Goal: Complete application form: Complete application form

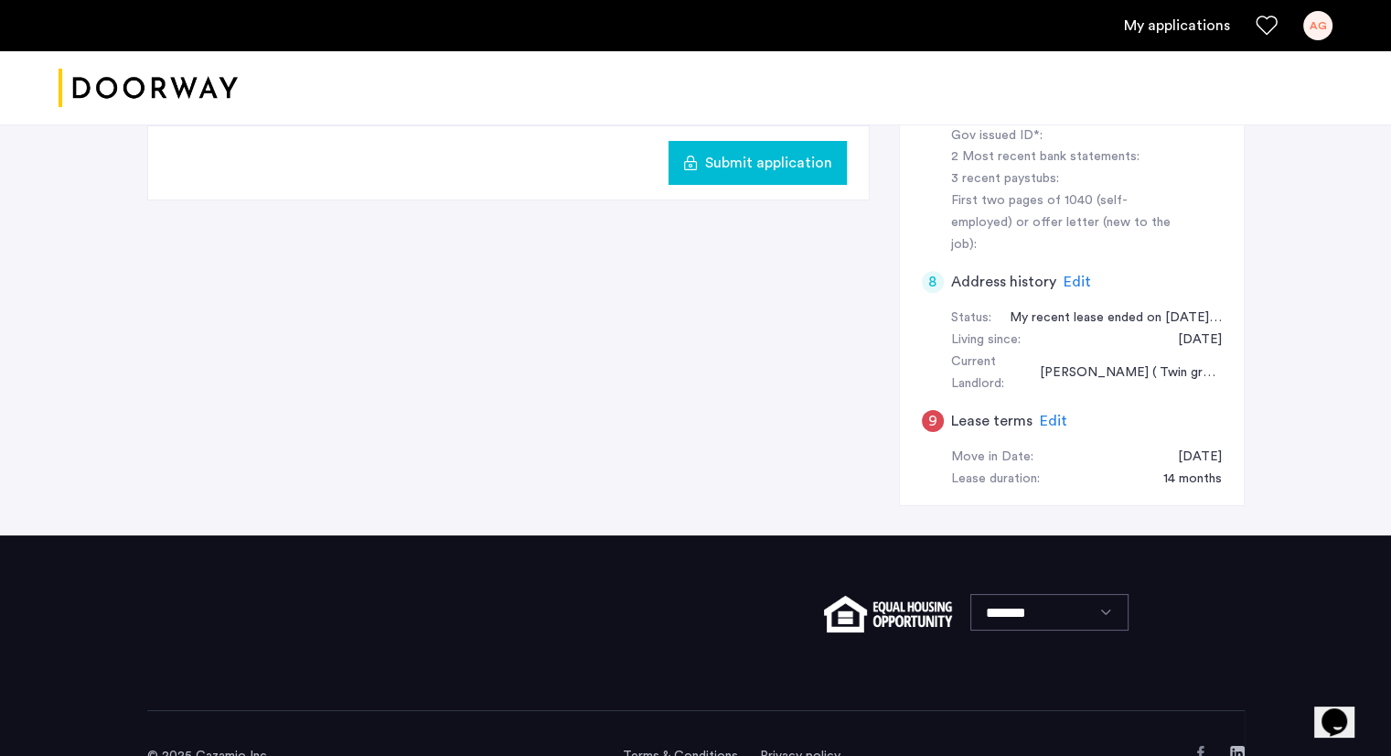
scroll to position [841, 0]
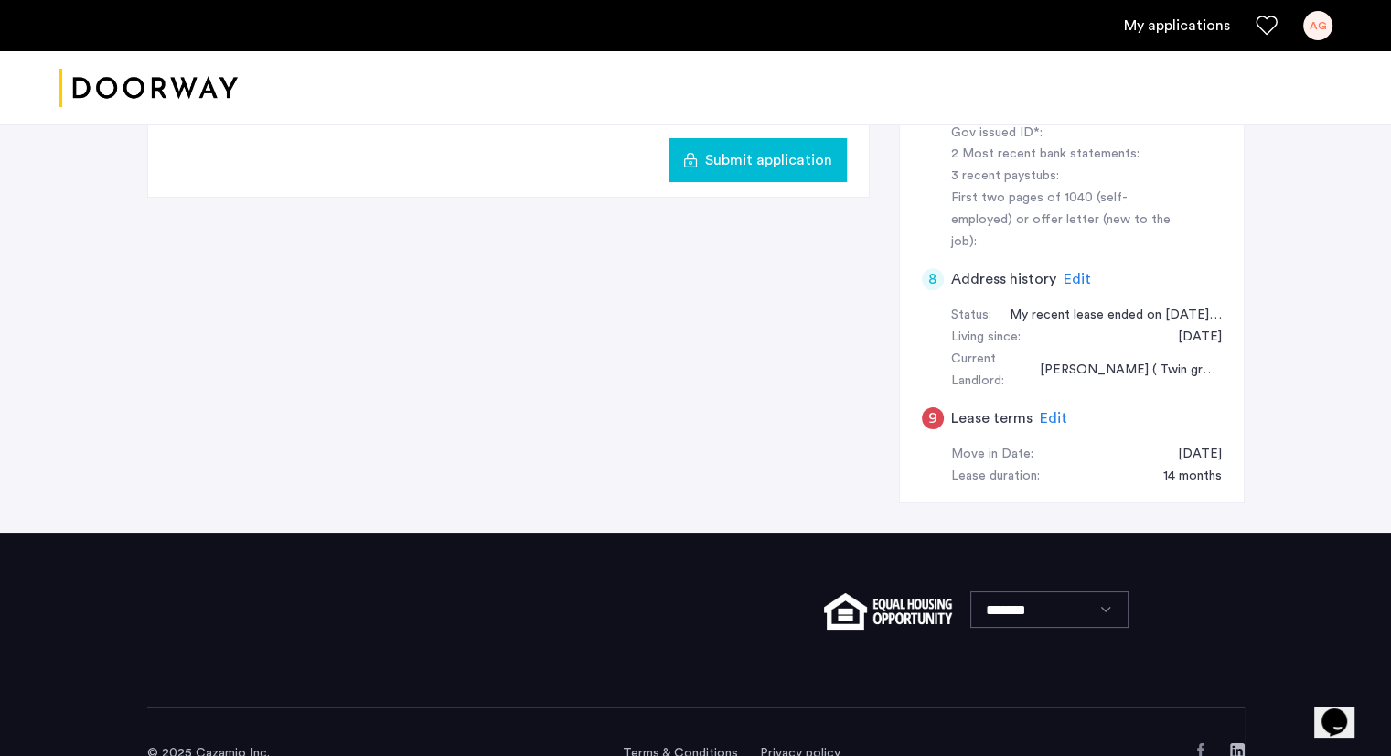
click at [1047, 407] on div "Edit" at bounding box center [1053, 418] width 27 height 22
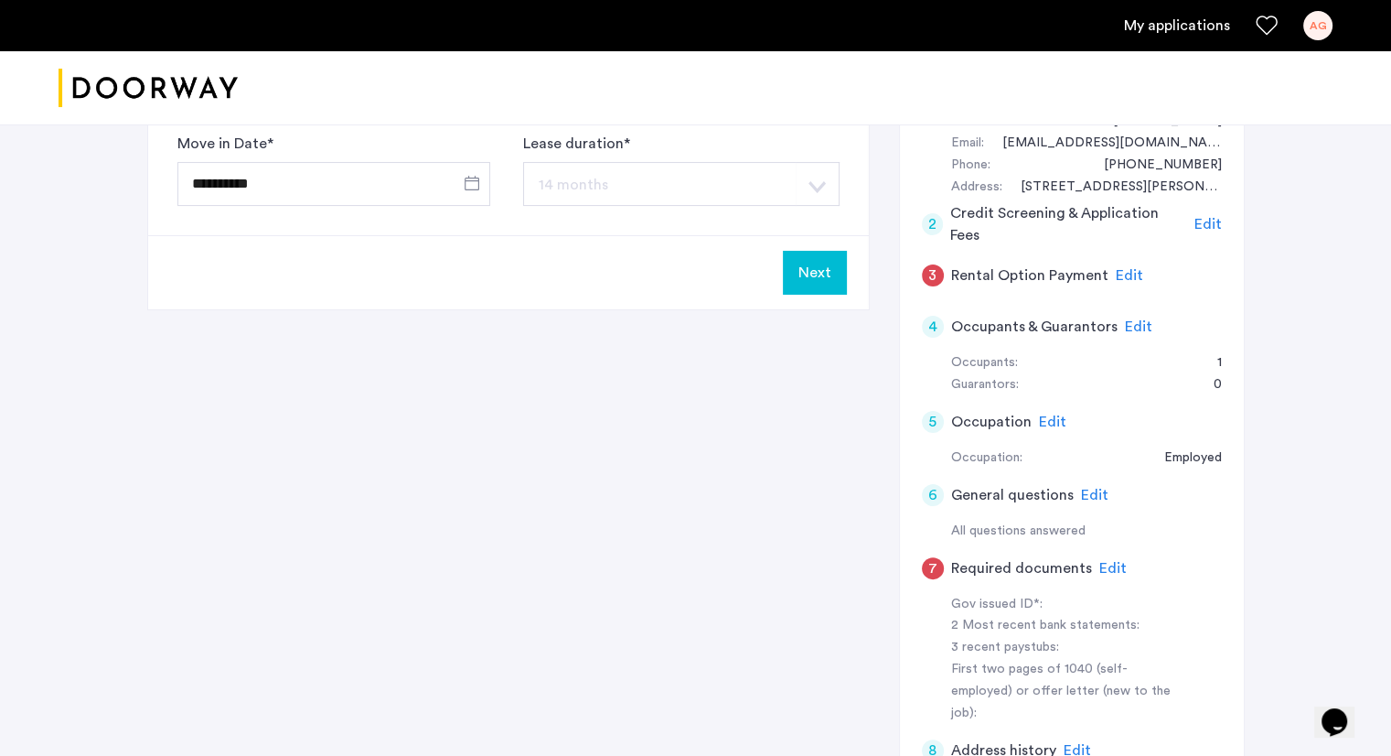
scroll to position [375, 0]
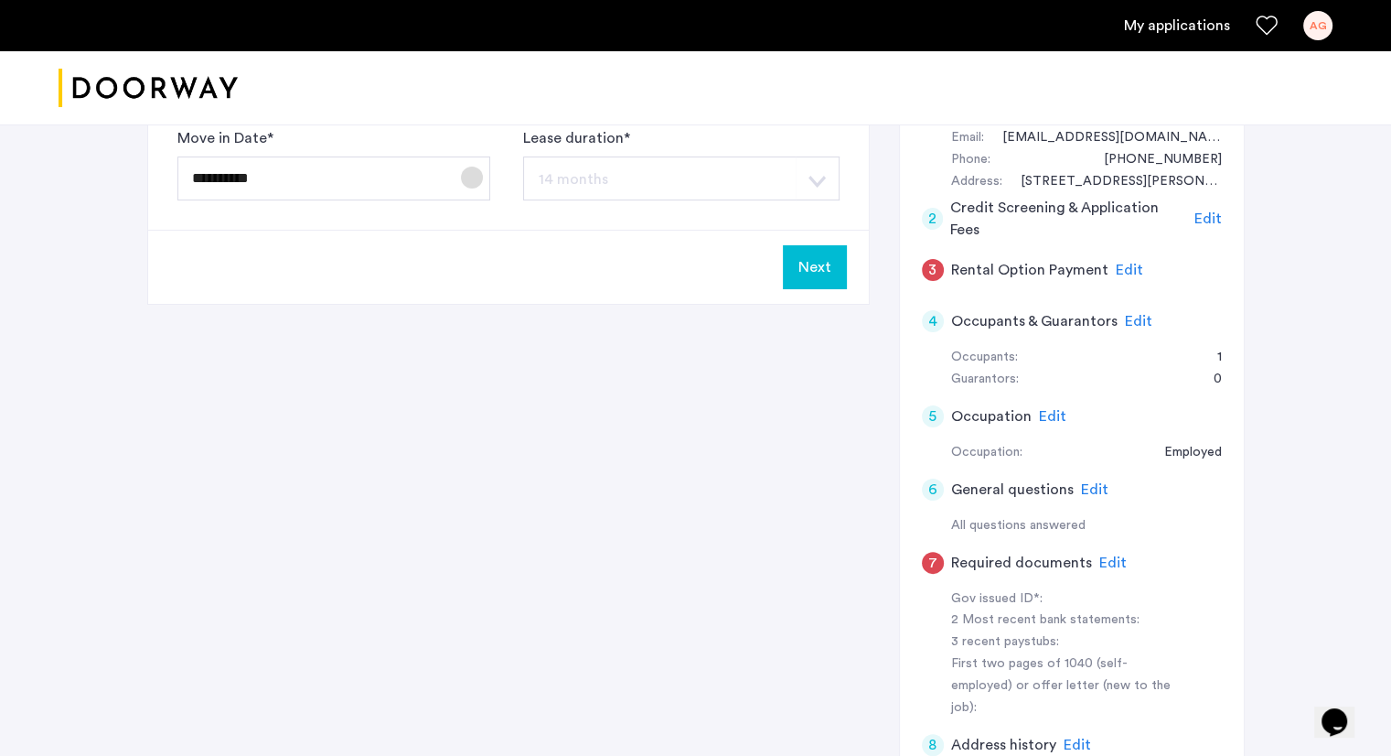
click at [468, 175] on span "Open calendar" at bounding box center [472, 178] width 44 height 44
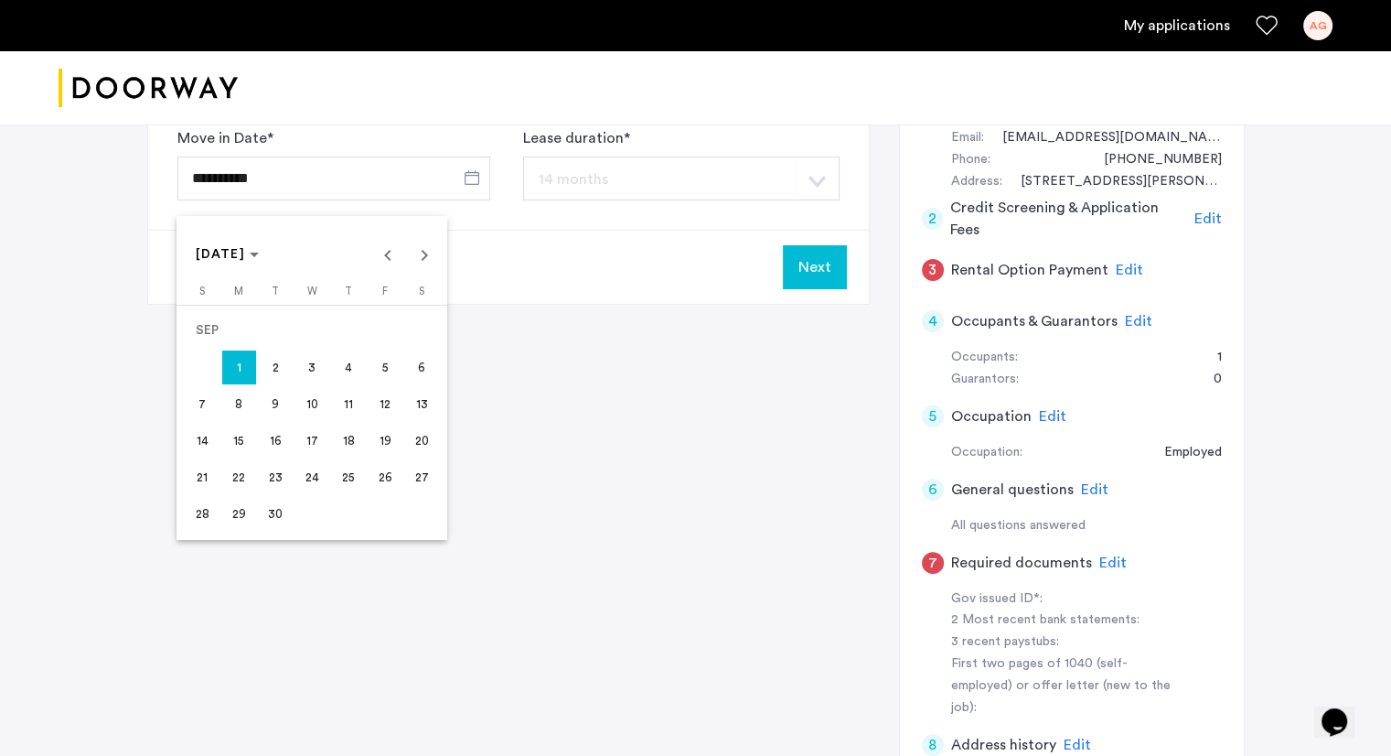
click at [520, 357] on div at bounding box center [695, 378] width 1391 height 756
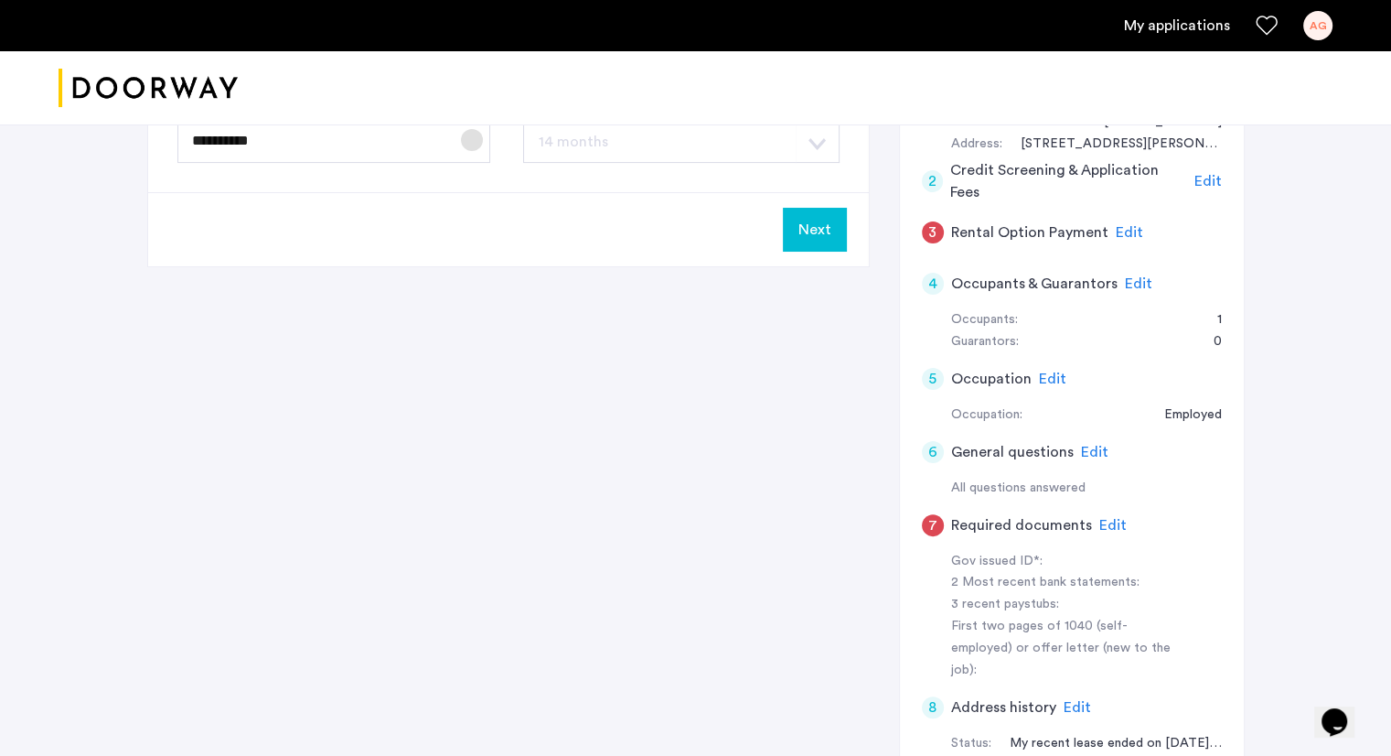
scroll to position [421, 0]
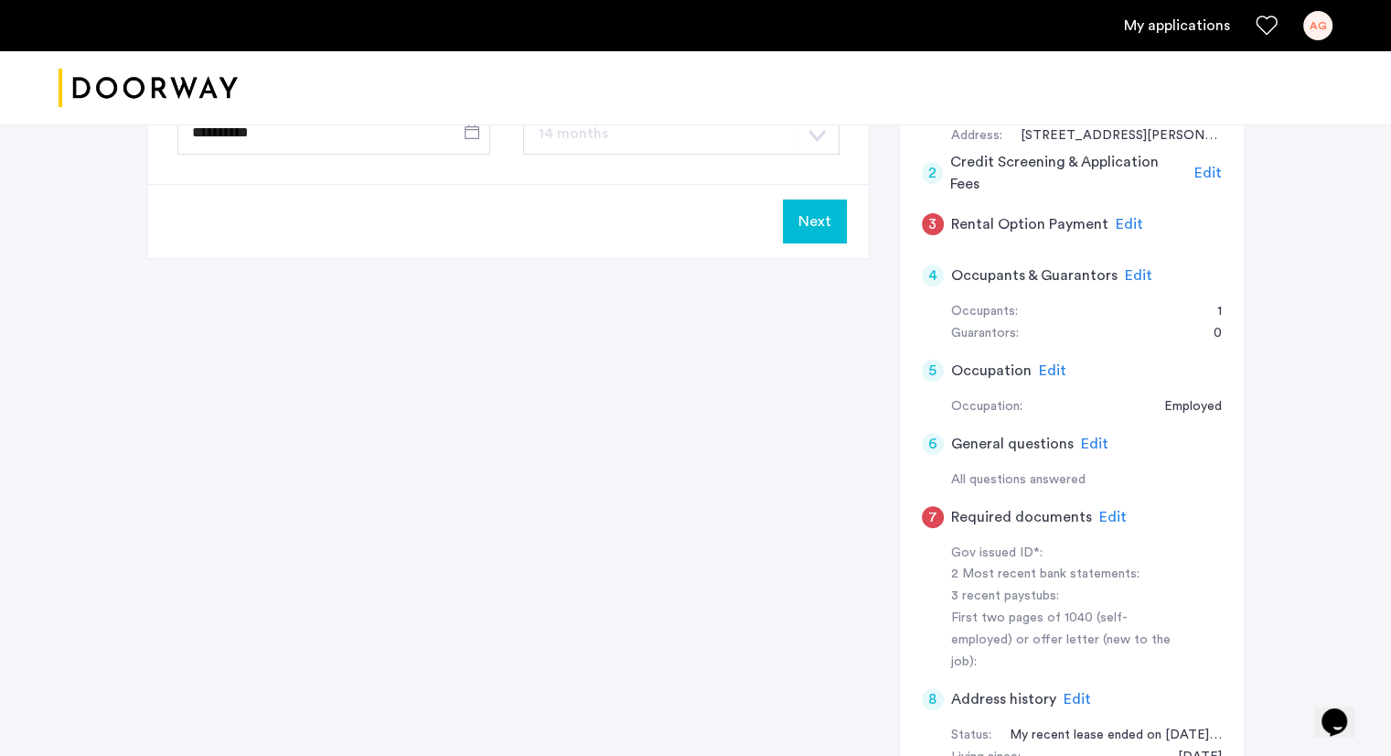
click at [1120, 226] on span "Edit" at bounding box center [1129, 224] width 27 height 15
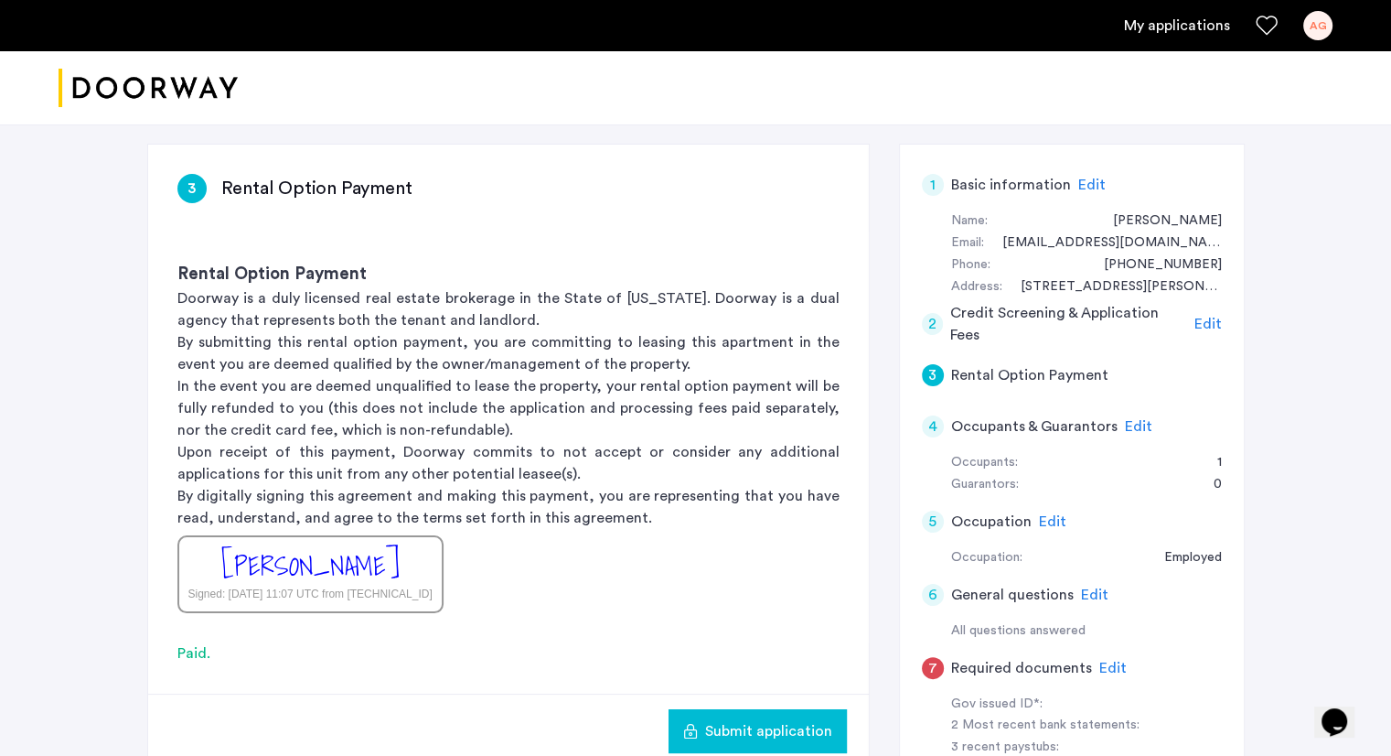
scroll to position [271, 0]
click at [1058, 528] on div "Edit" at bounding box center [1052, 521] width 27 height 22
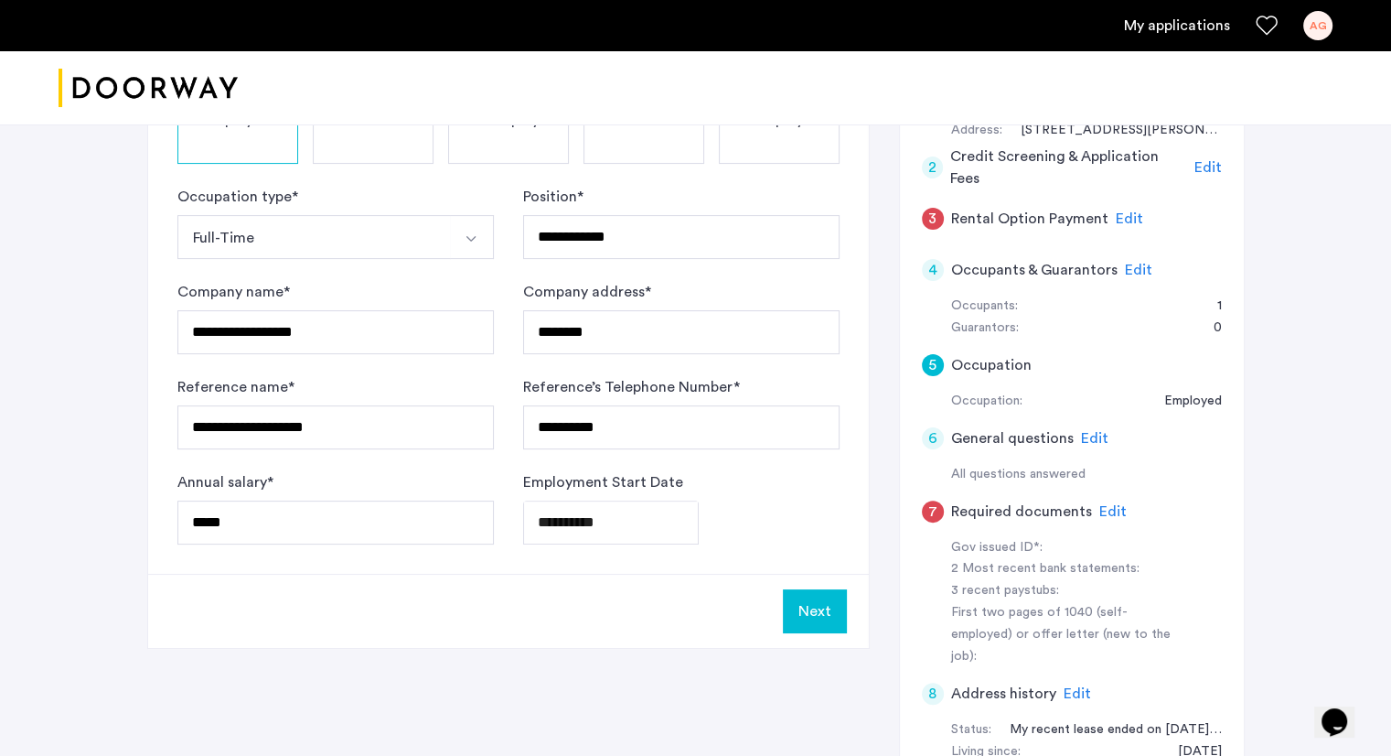
scroll to position [428, 0]
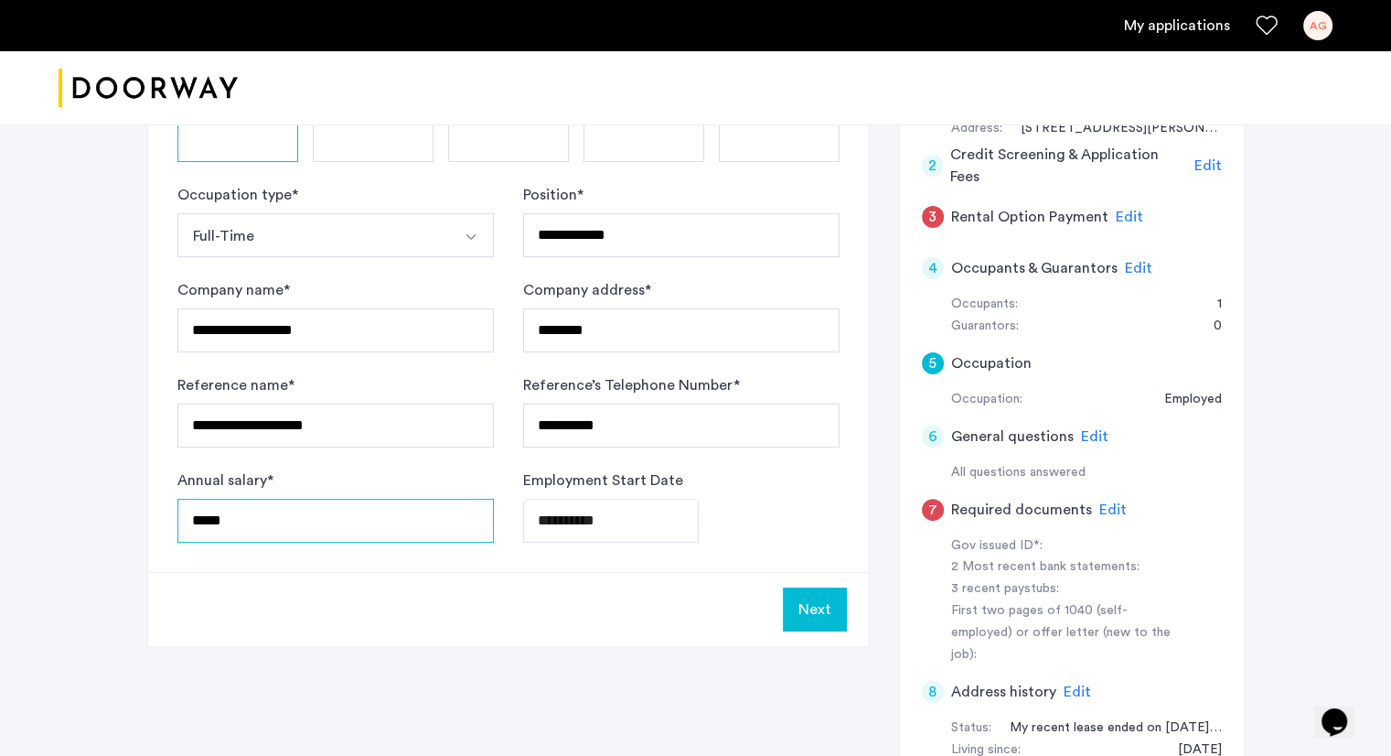
click at [206, 521] on input "*****" at bounding box center [335, 521] width 317 height 44
type input "*****"
click at [803, 600] on button "Next" at bounding box center [815, 609] width 64 height 44
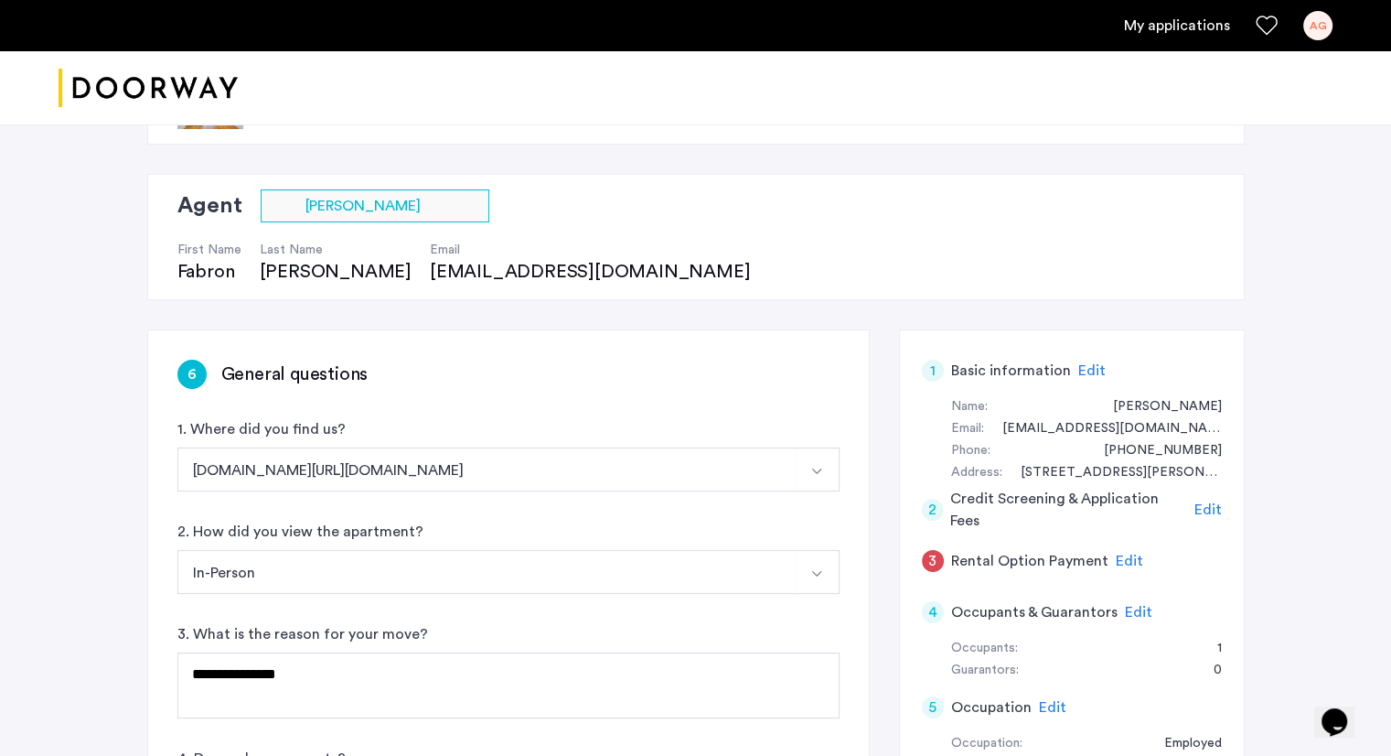
scroll to position [0, 0]
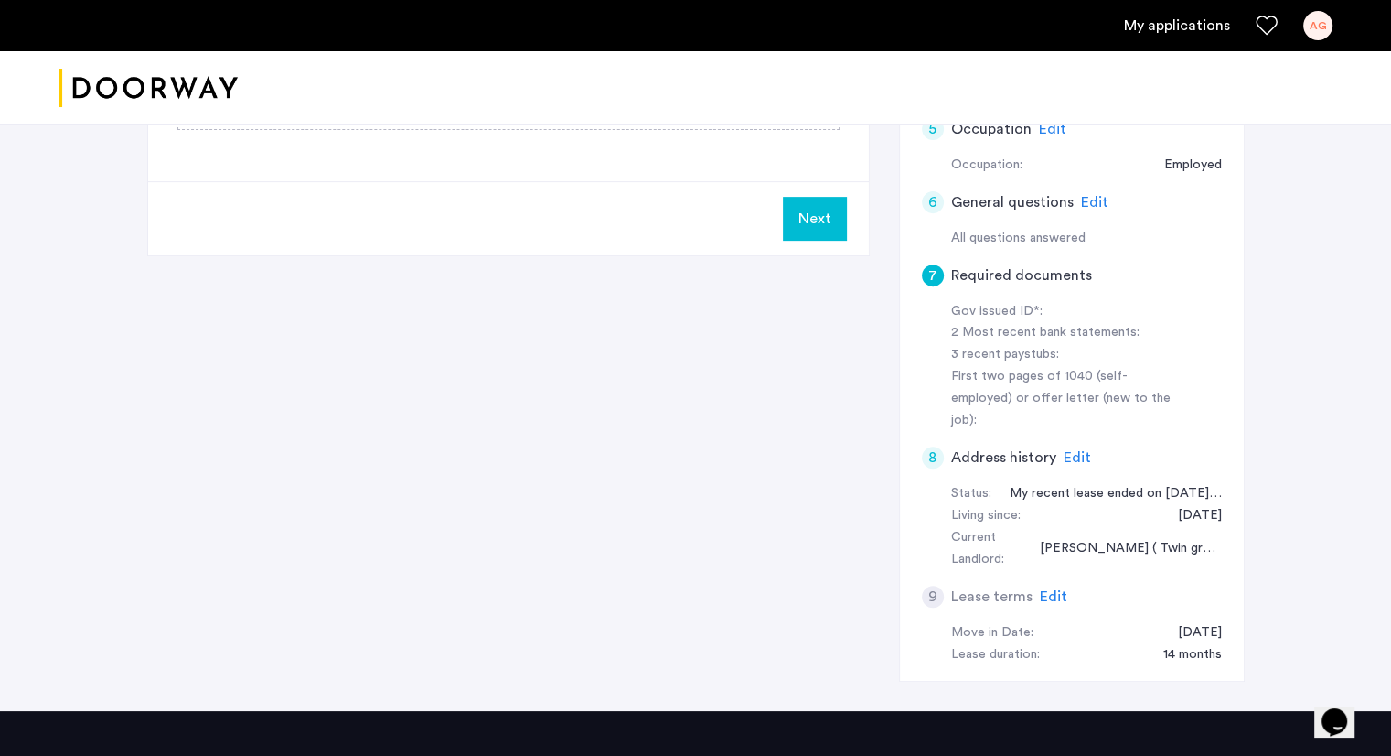
scroll to position [622, 0]
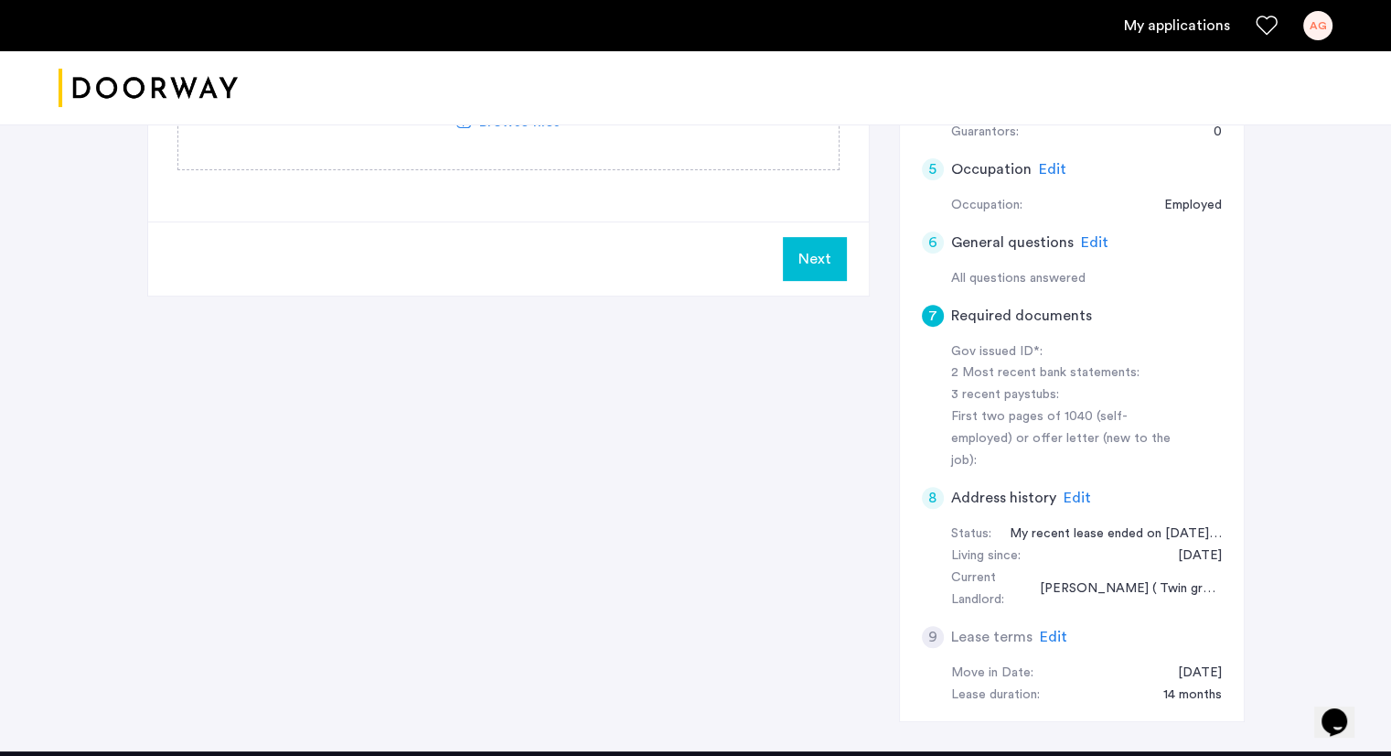
click at [977, 311] on h5 "Required documents" at bounding box center [1021, 316] width 141 height 22
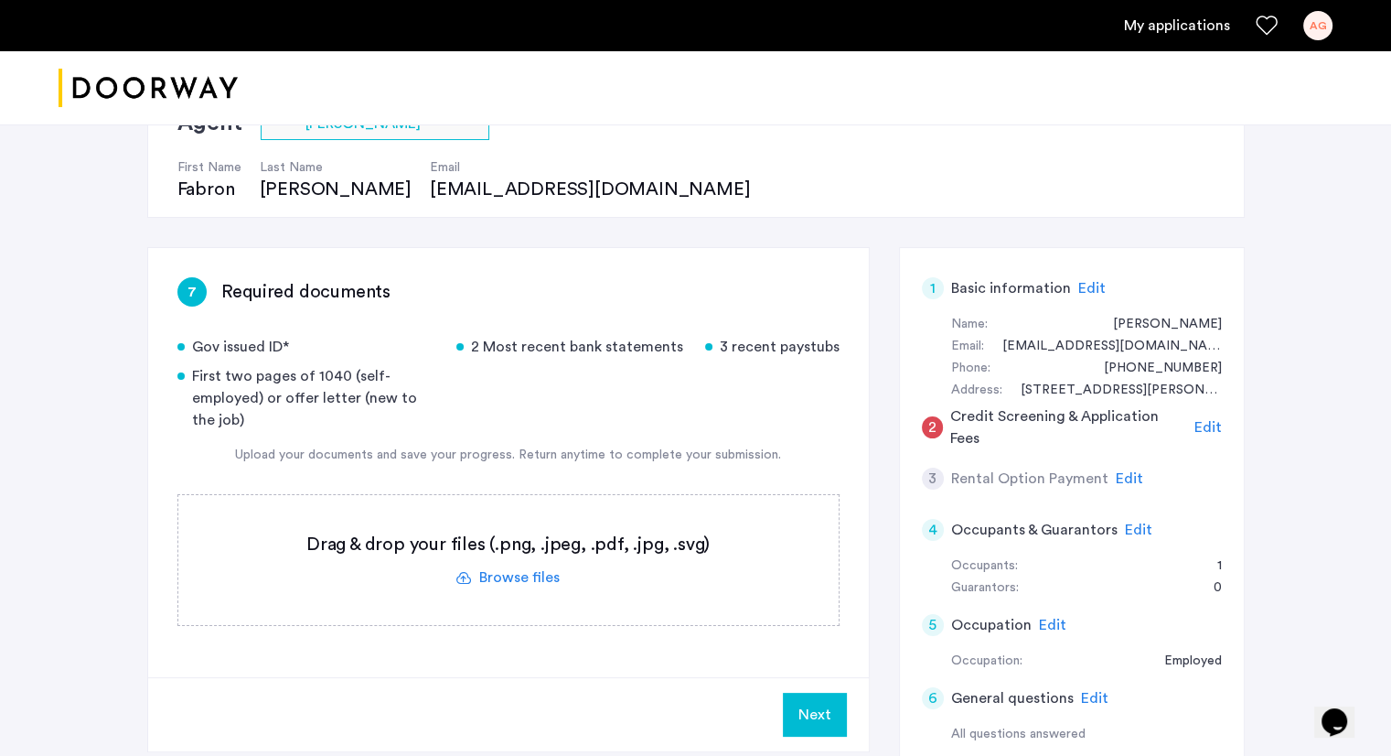
scroll to position [288, 0]
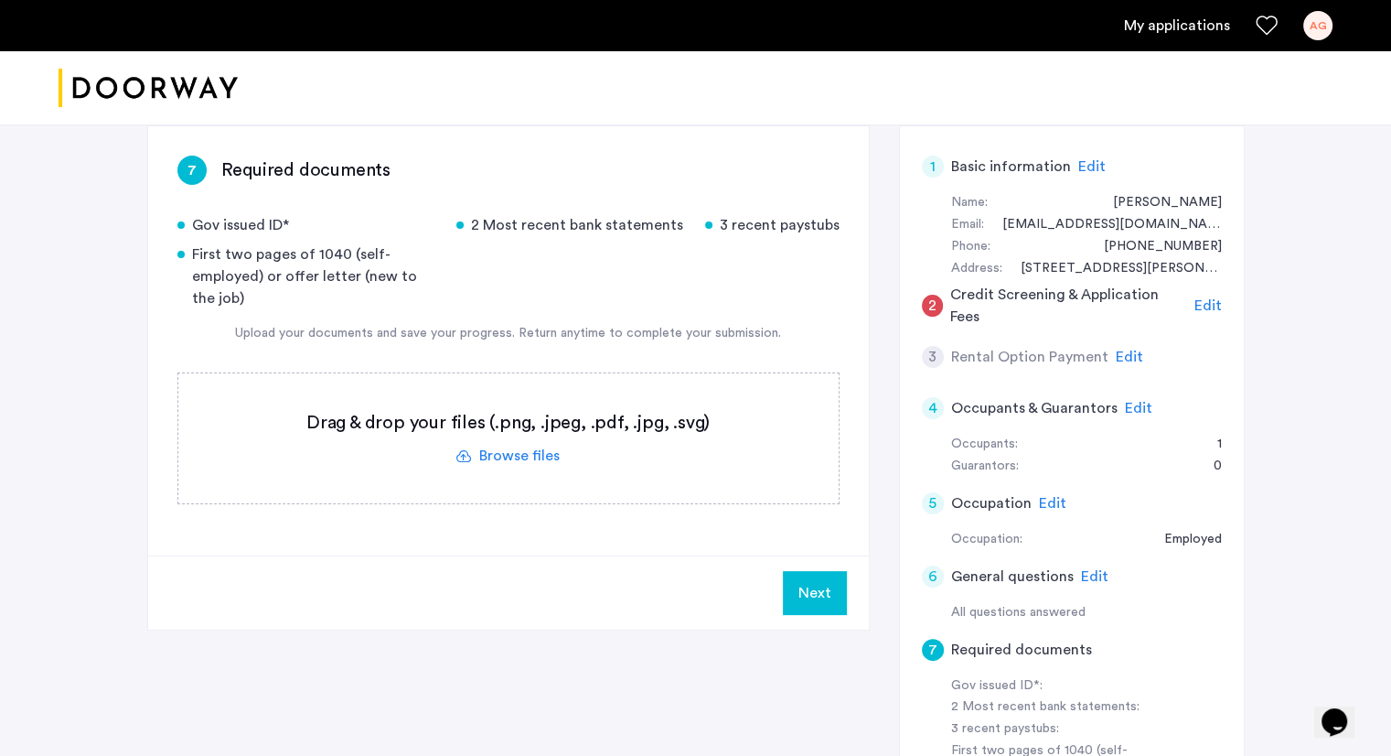
click at [512, 456] on label at bounding box center [508, 438] width 661 height 130
click at [0, 0] on input "file" at bounding box center [0, 0] width 0 height 0
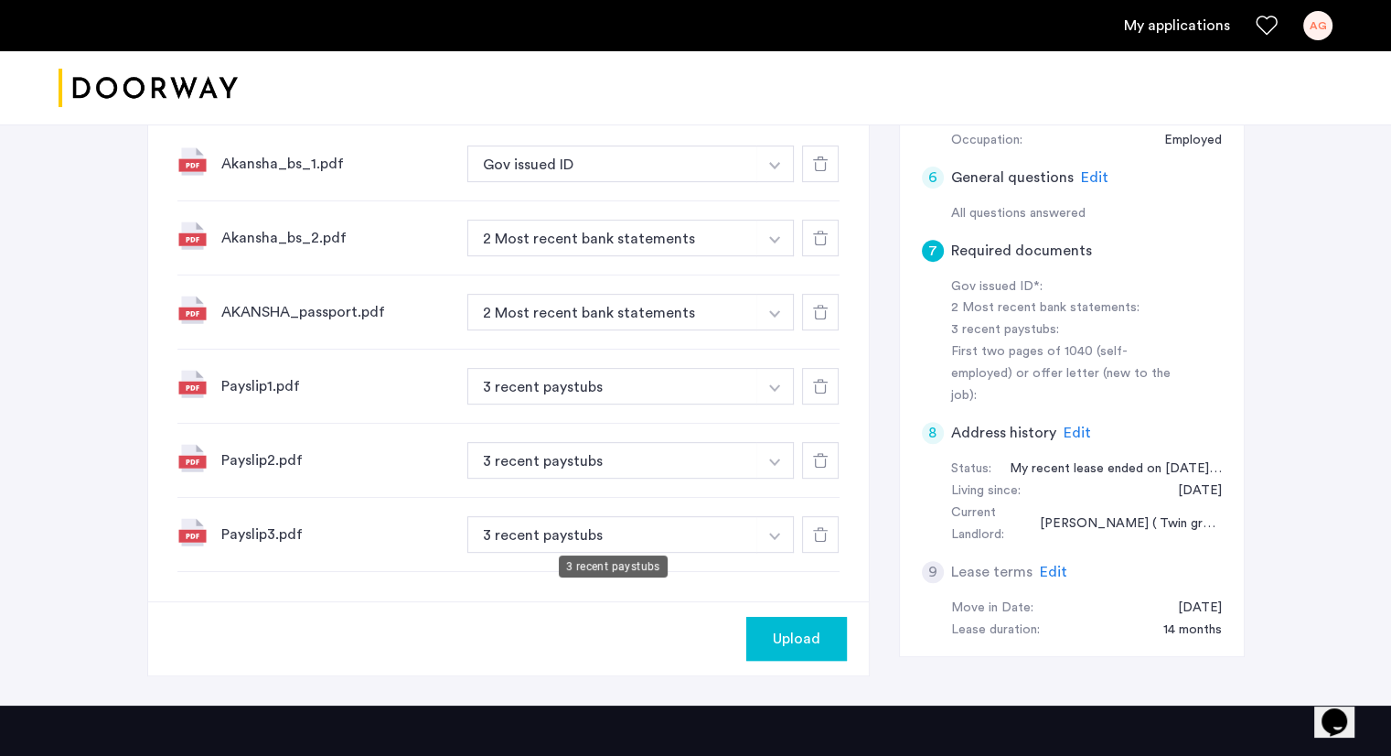
scroll to position [693, 0]
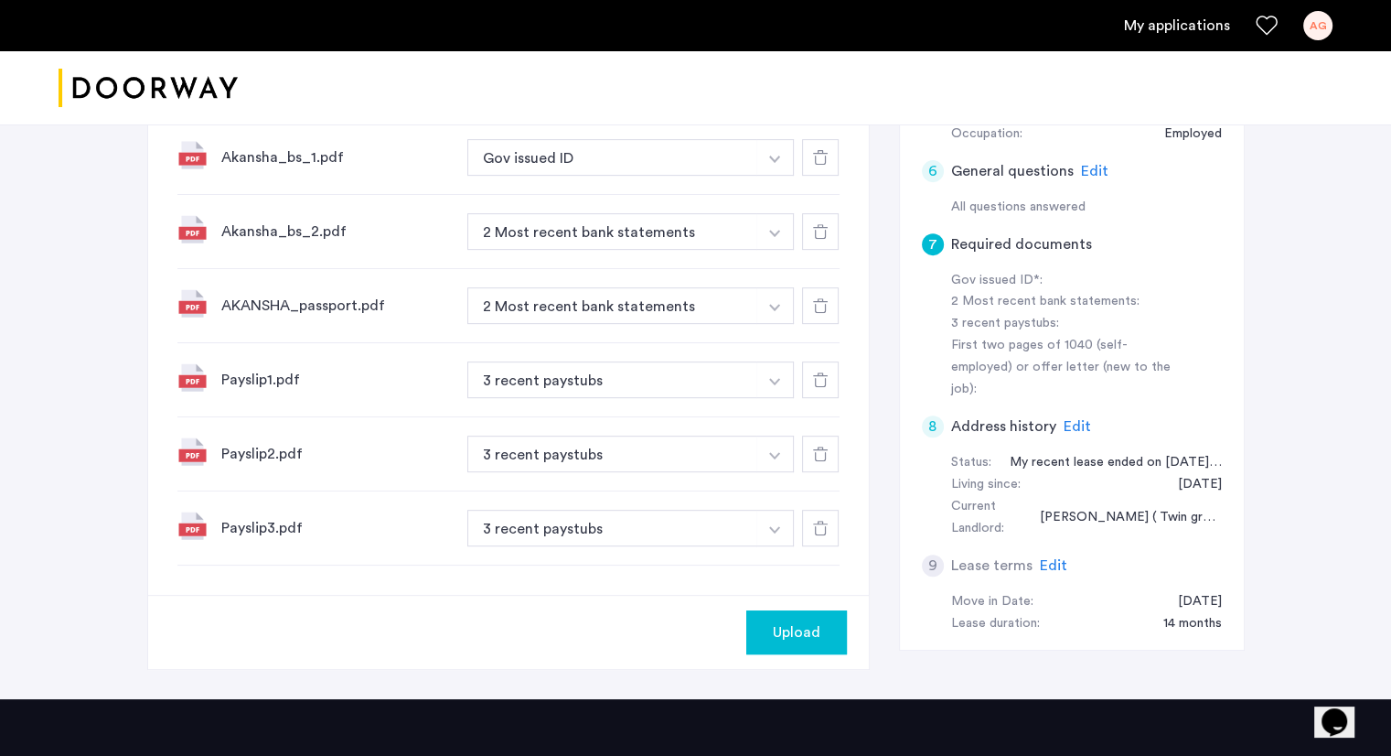
click at [784, 623] on span "Upload" at bounding box center [797, 632] width 48 height 22
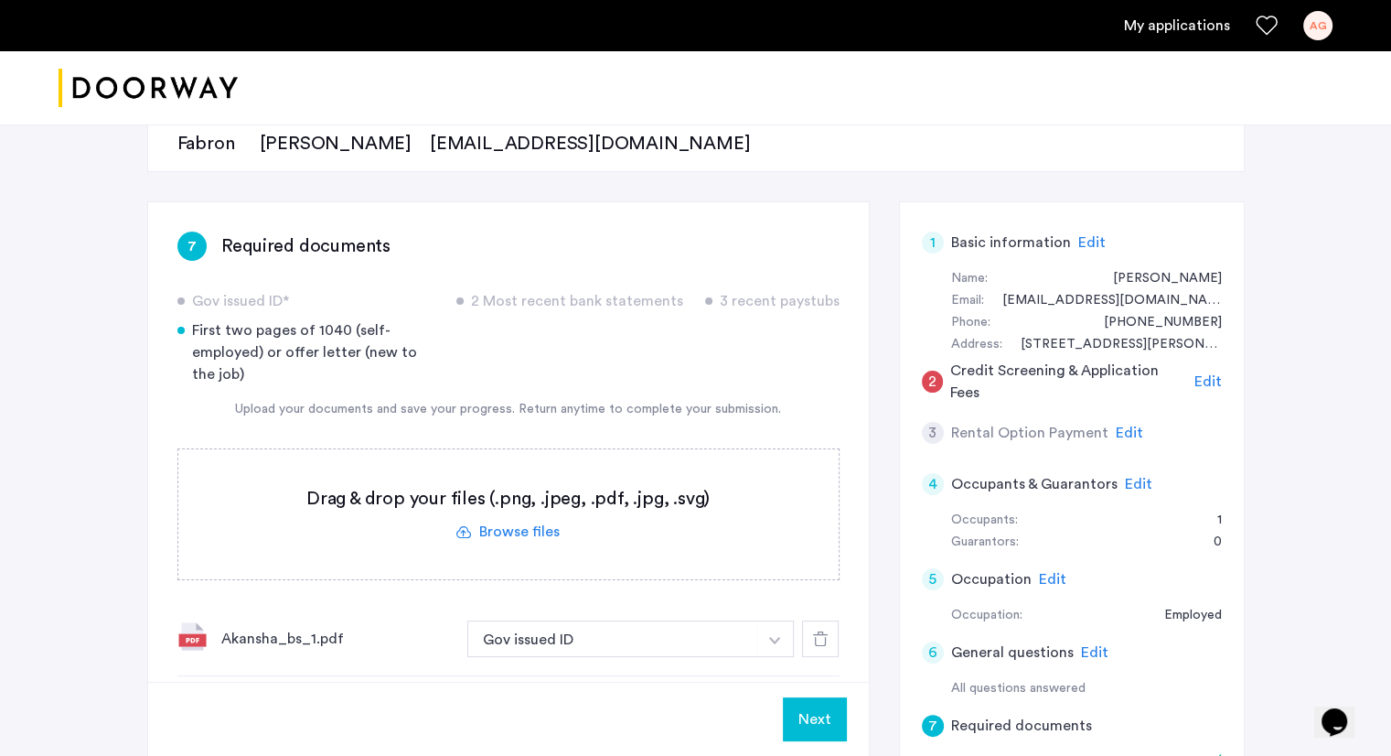
scroll to position [194, 0]
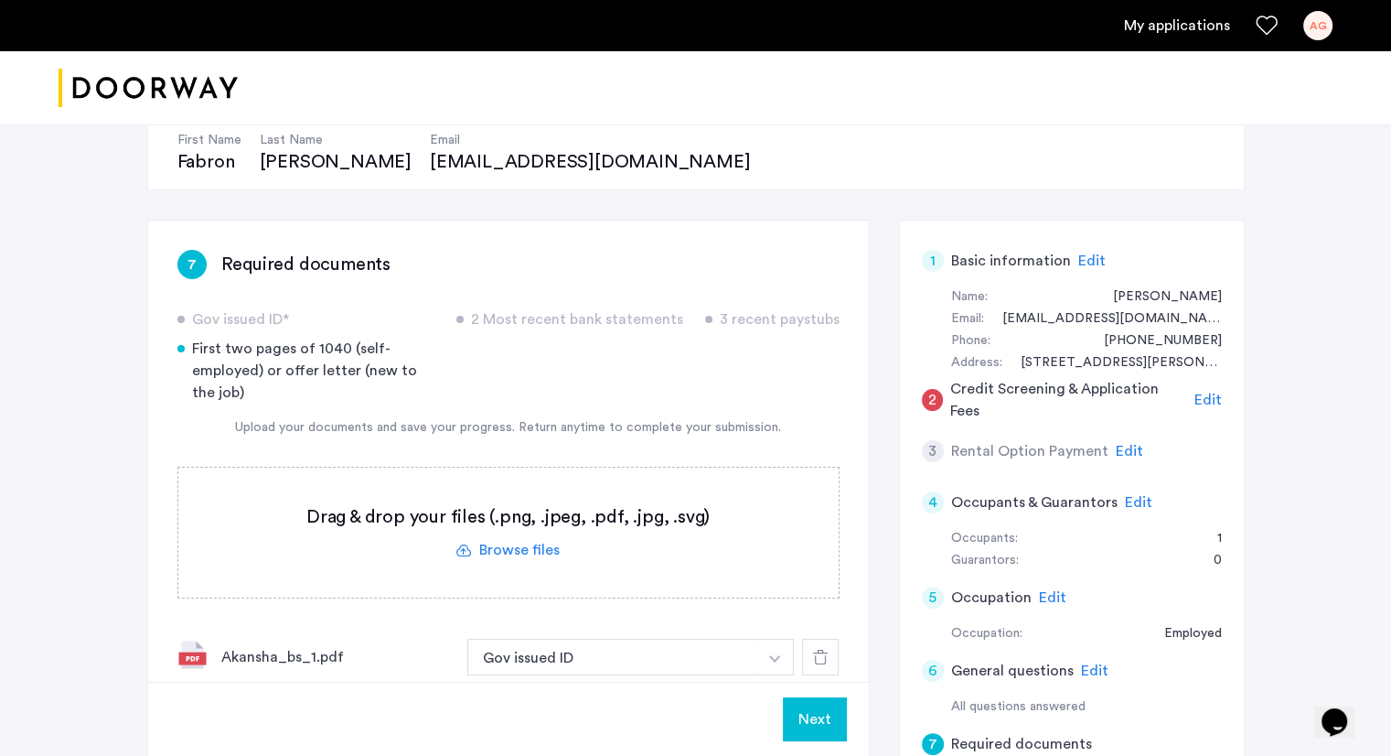
click at [1209, 402] on span "Edit" at bounding box center [1208, 399] width 27 height 15
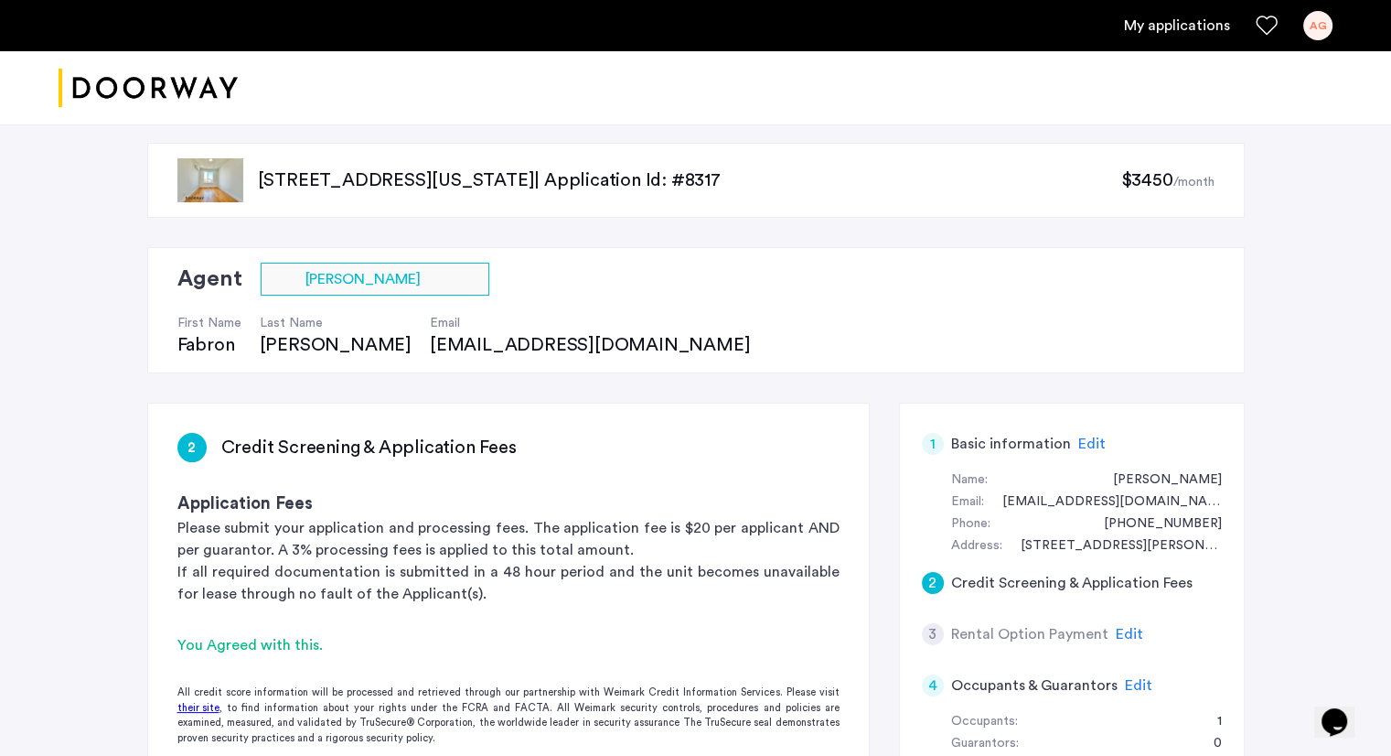
scroll to position [0, 0]
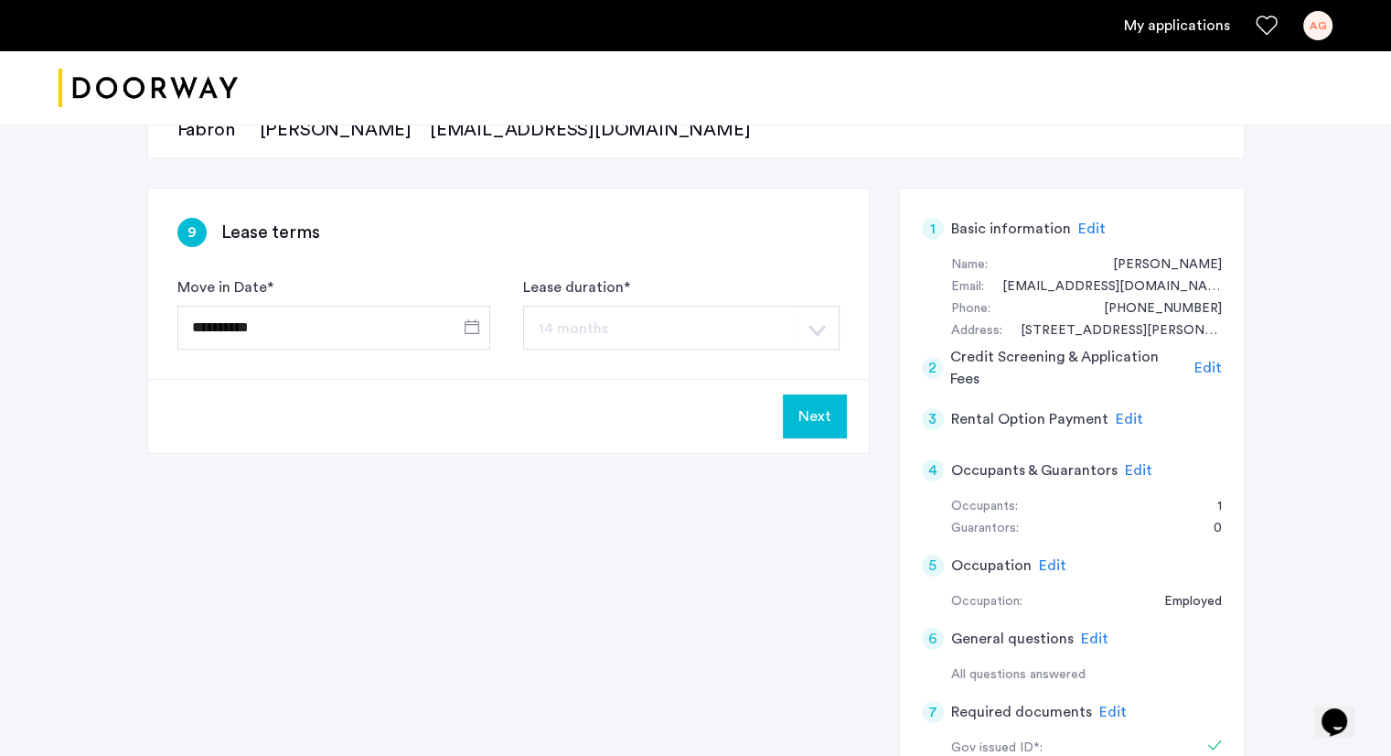
scroll to position [227, 0]
click at [1136, 428] on div "3 Rental Option Payment Edit" at bounding box center [1072, 417] width 300 height 51
click at [1127, 421] on span "Edit" at bounding box center [1129, 418] width 27 height 15
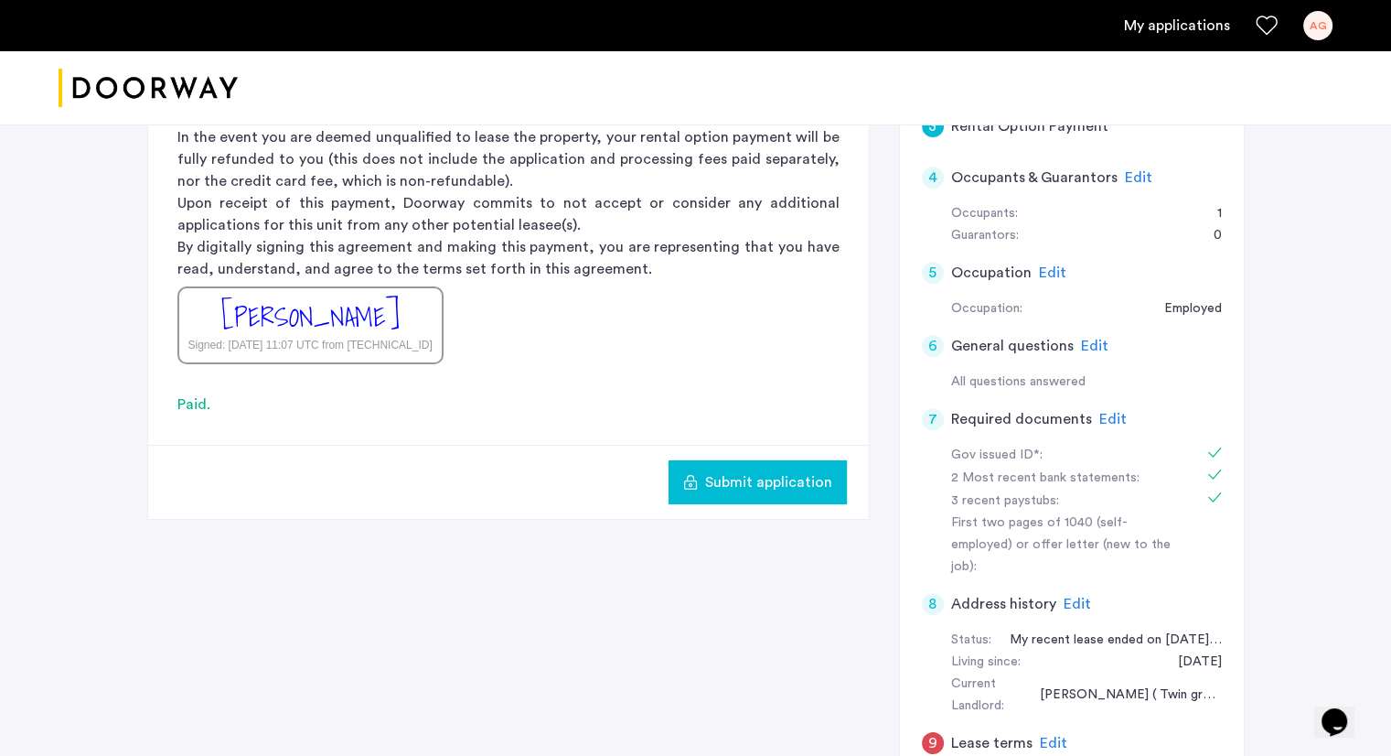
scroll to position [520, 0]
click at [736, 488] on span "Submit application" at bounding box center [768, 481] width 127 height 22
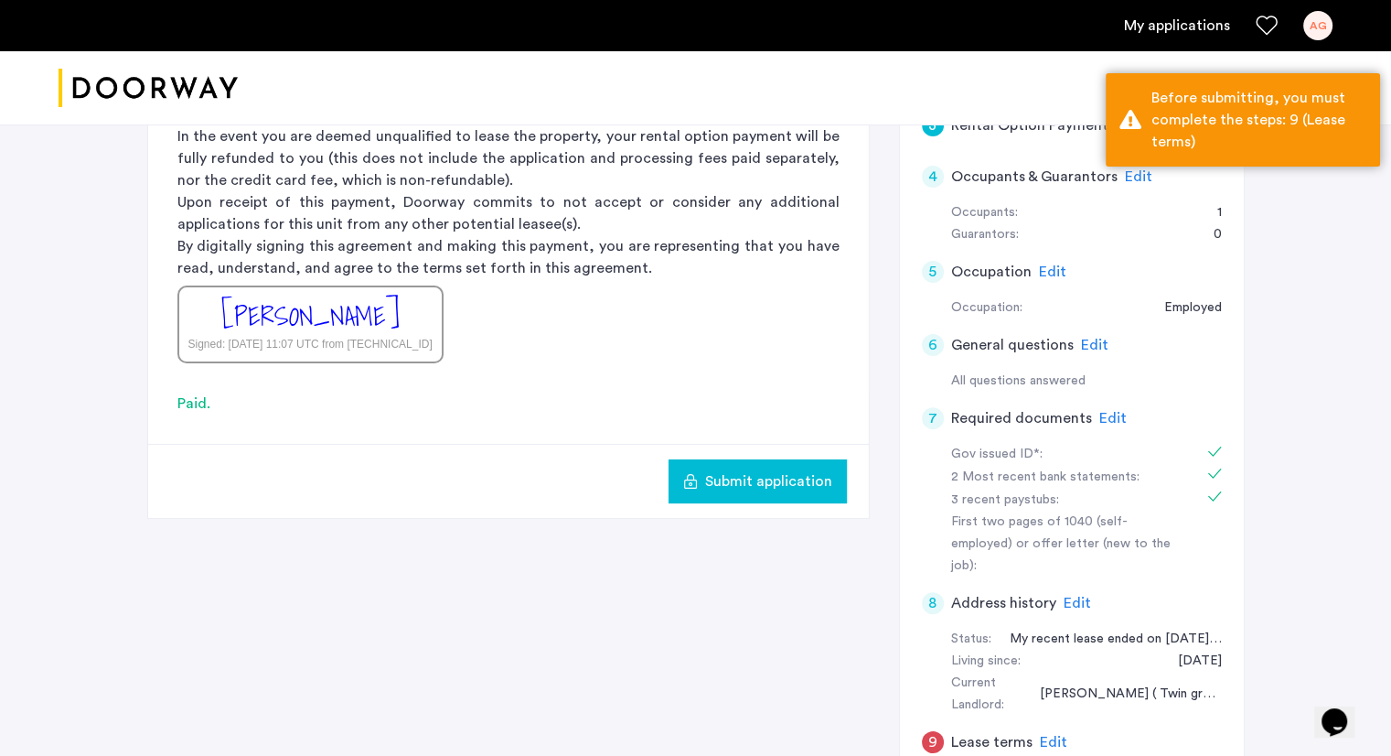
scroll to position [860, 0]
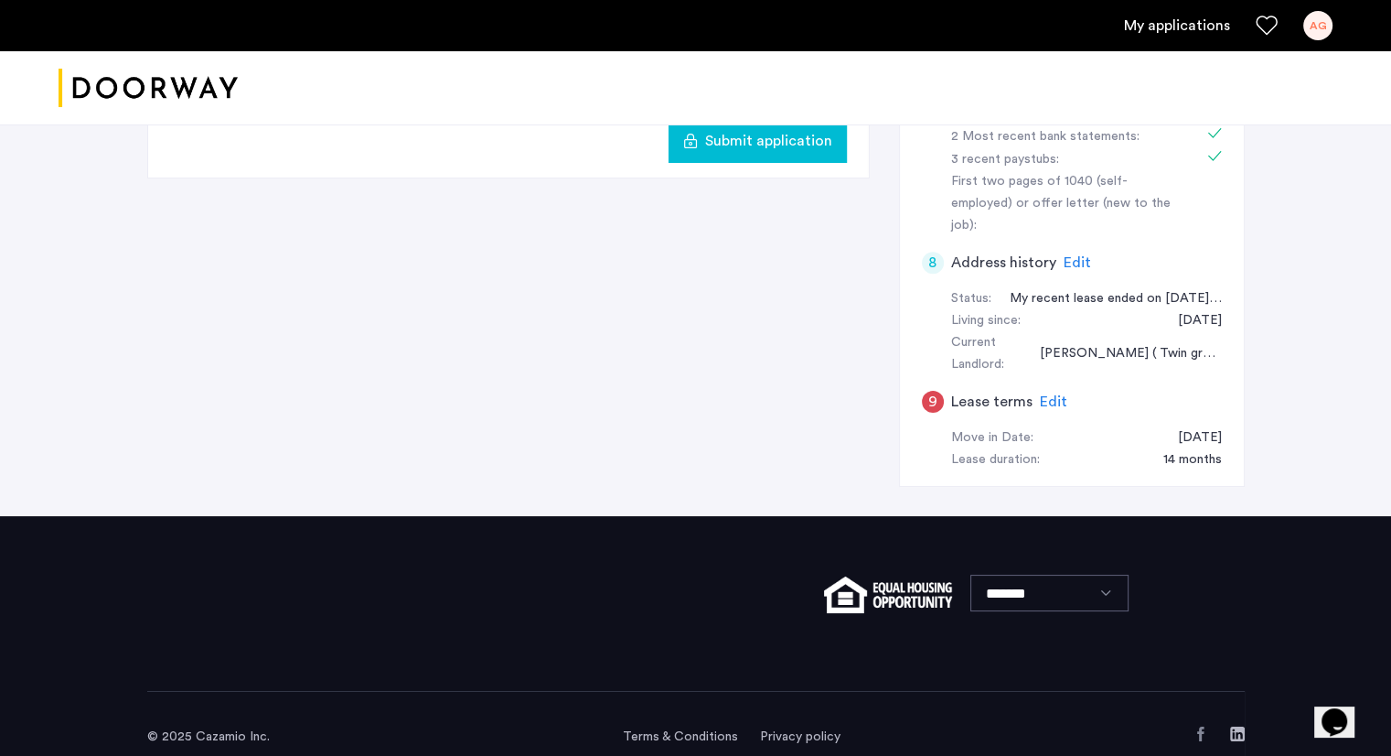
click at [1047, 394] on span "Edit" at bounding box center [1053, 401] width 27 height 15
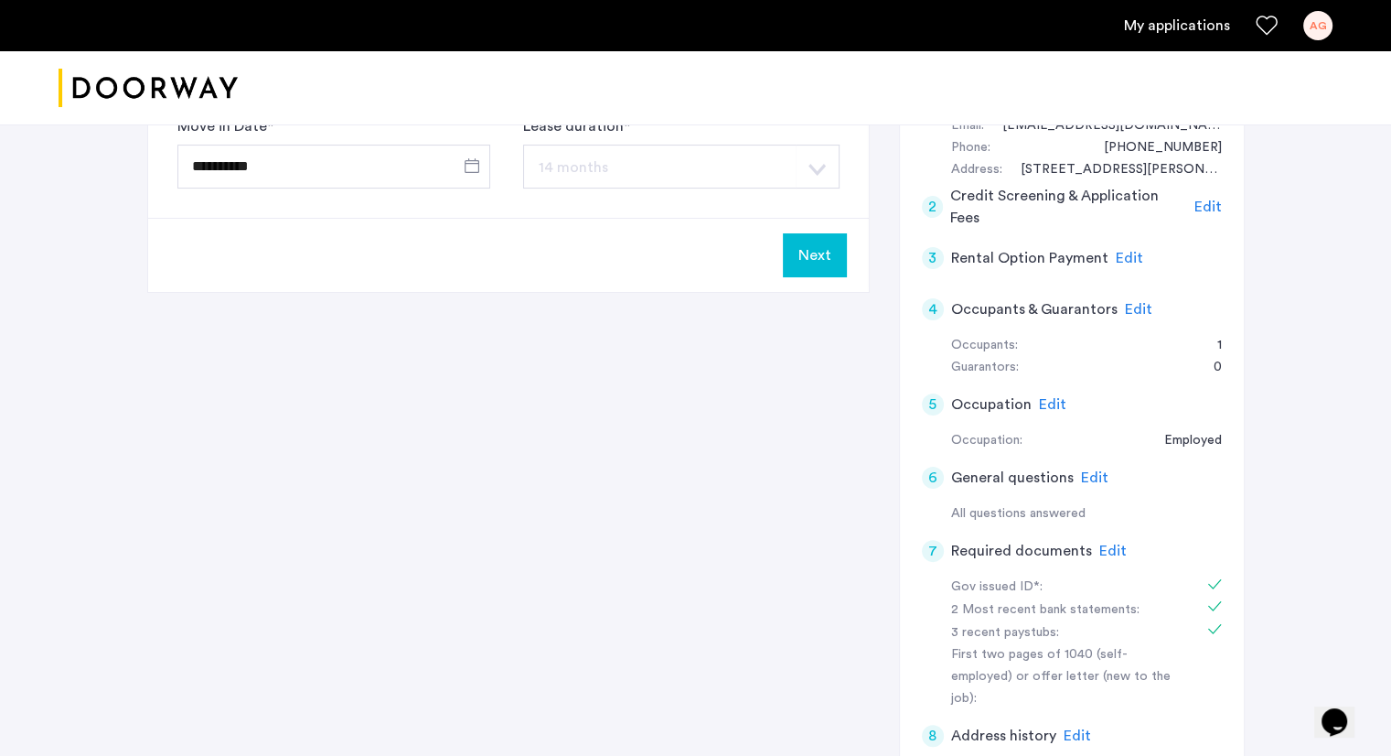
scroll to position [81, 0]
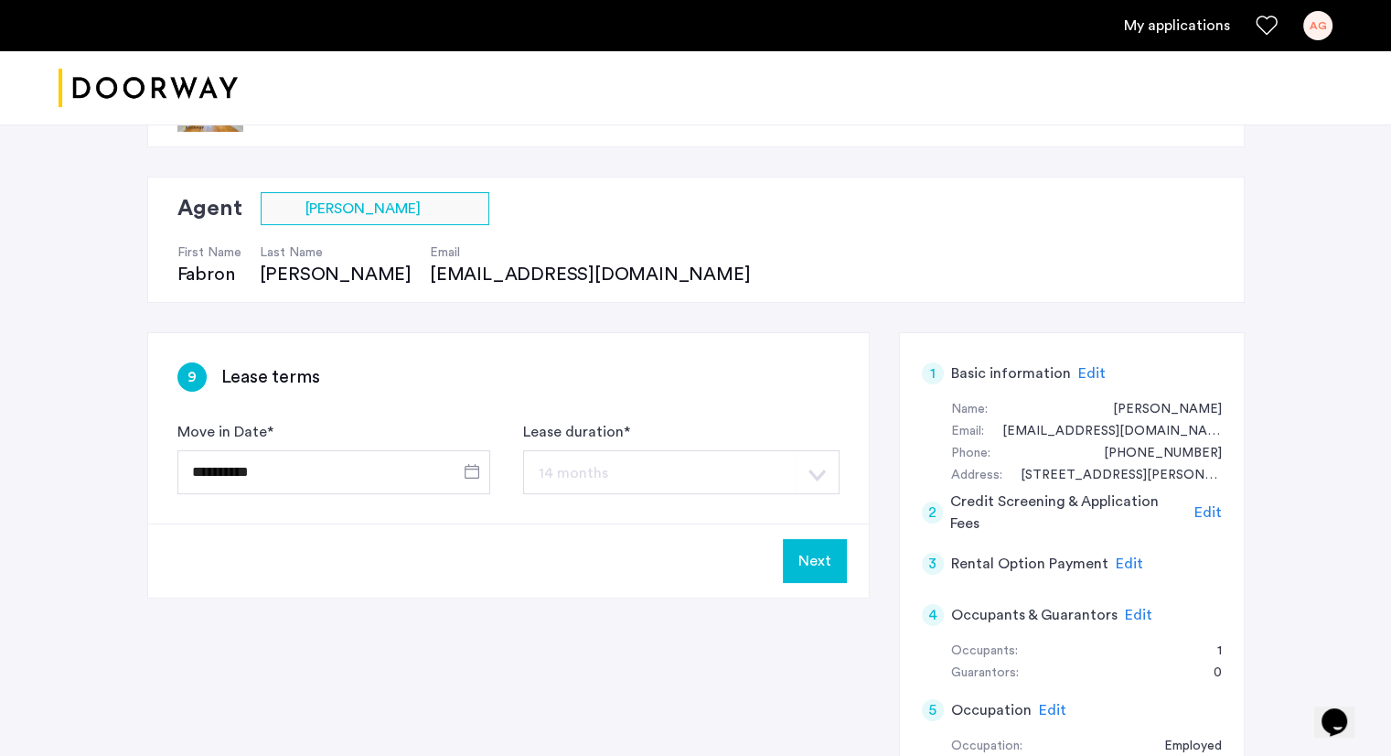
click at [806, 562] on button "Next" at bounding box center [815, 561] width 64 height 44
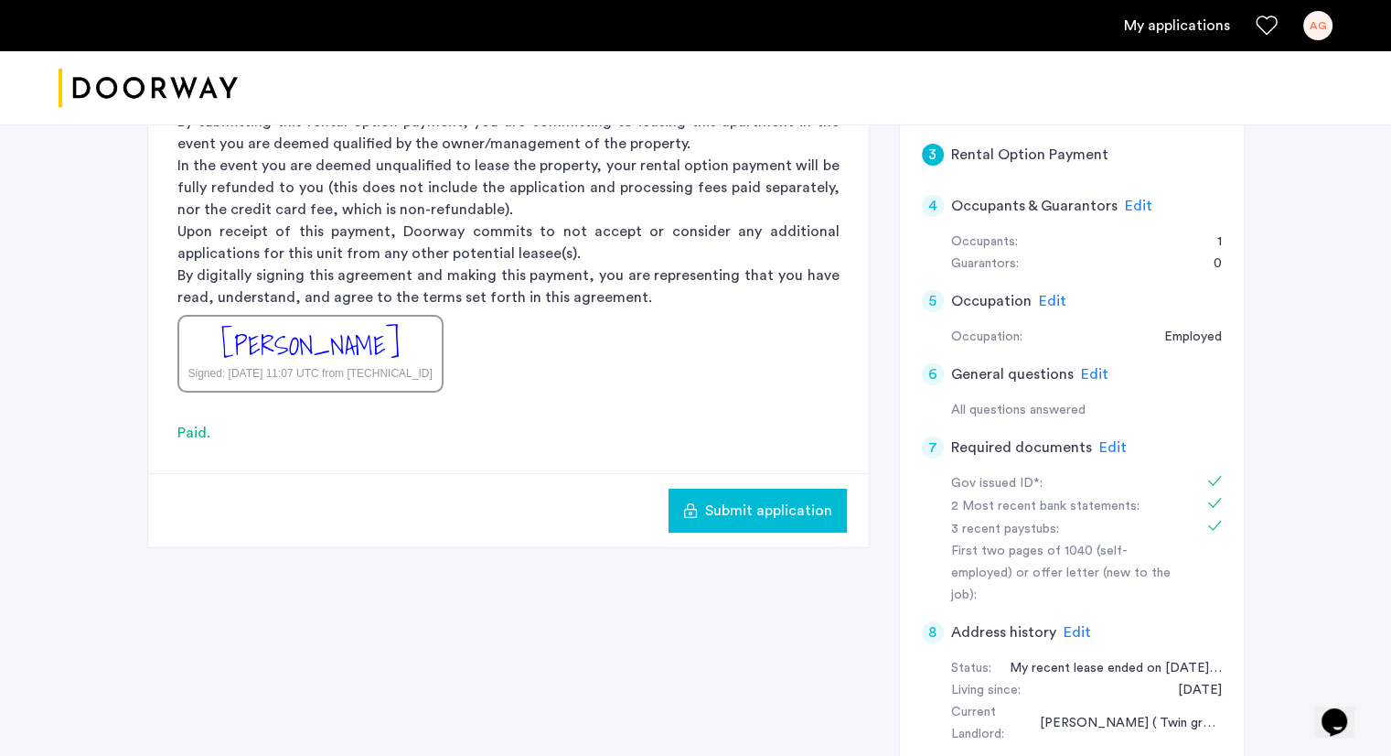
scroll to position [556, 0]
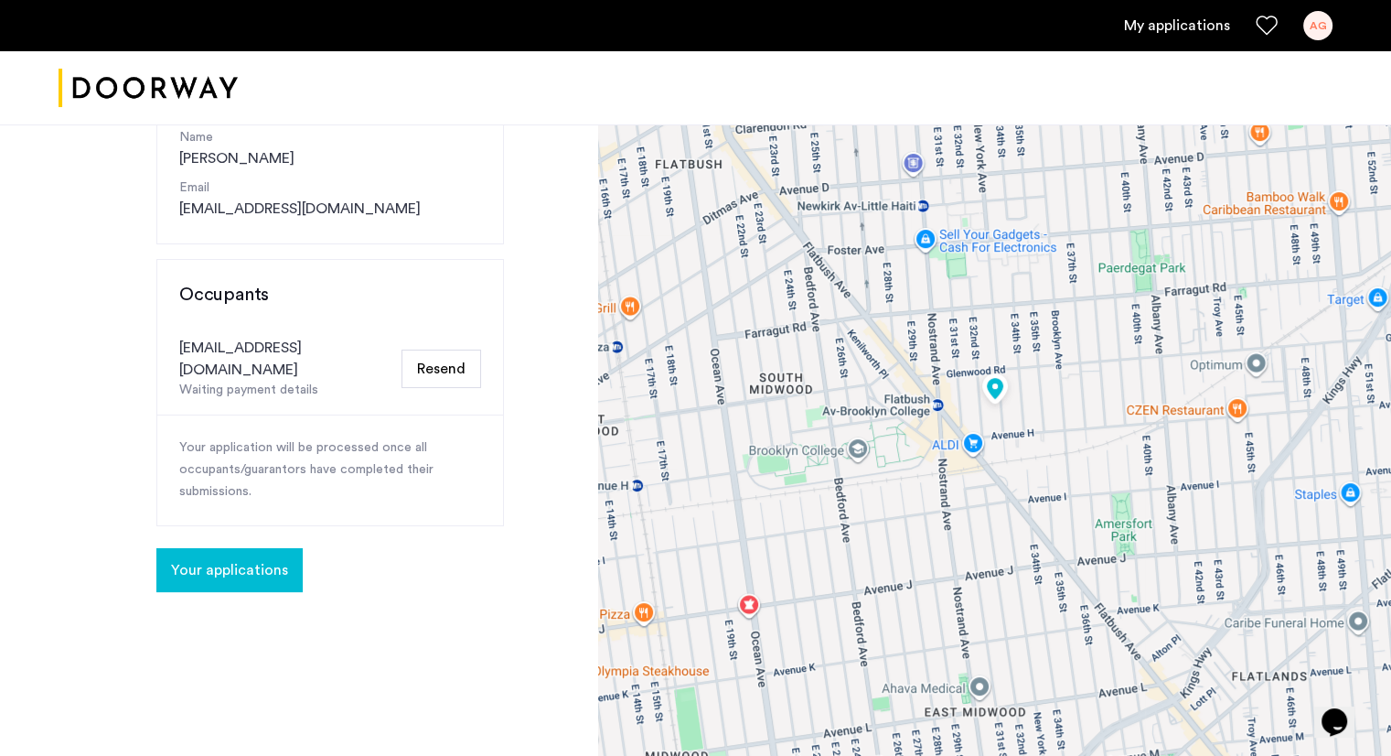
scroll to position [212, 0]
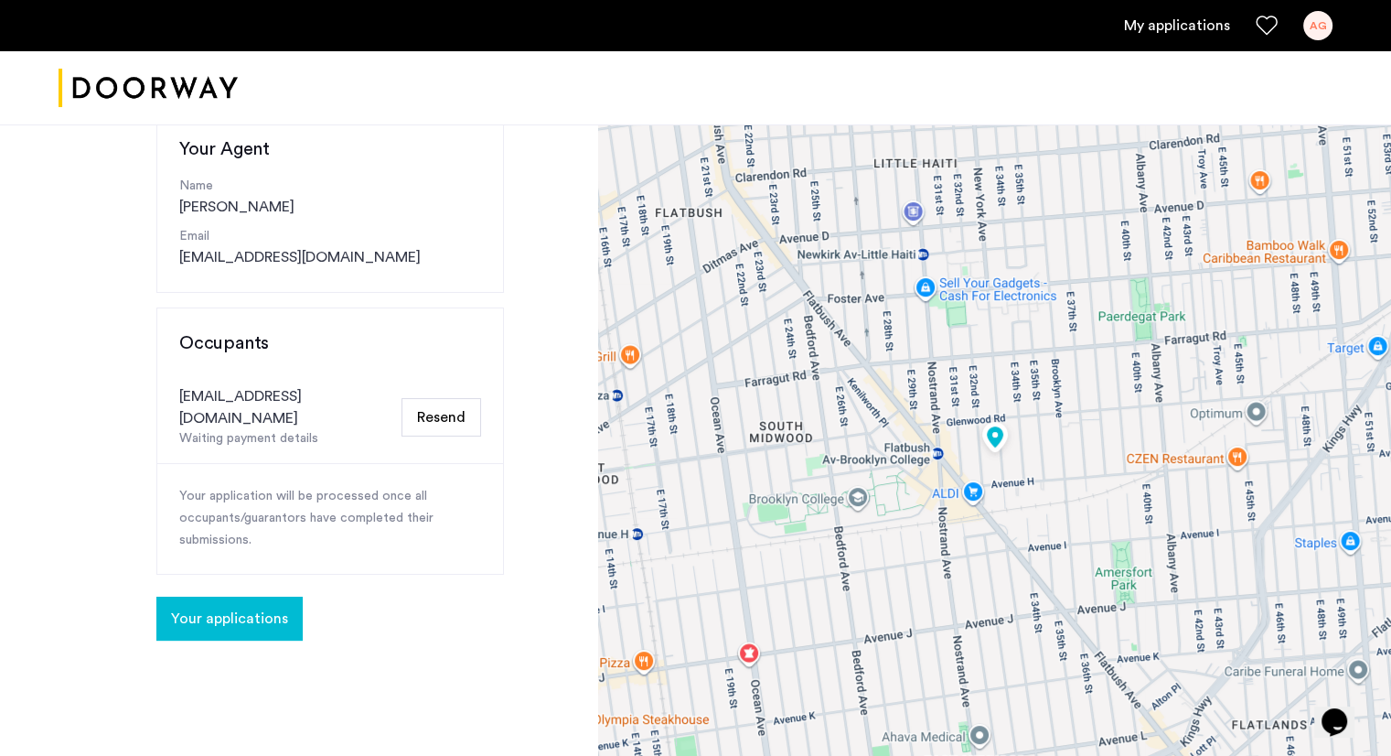
click at [423, 409] on button "Resend" at bounding box center [442, 417] width 80 height 38
